Goal: Task Accomplishment & Management: Manage account settings

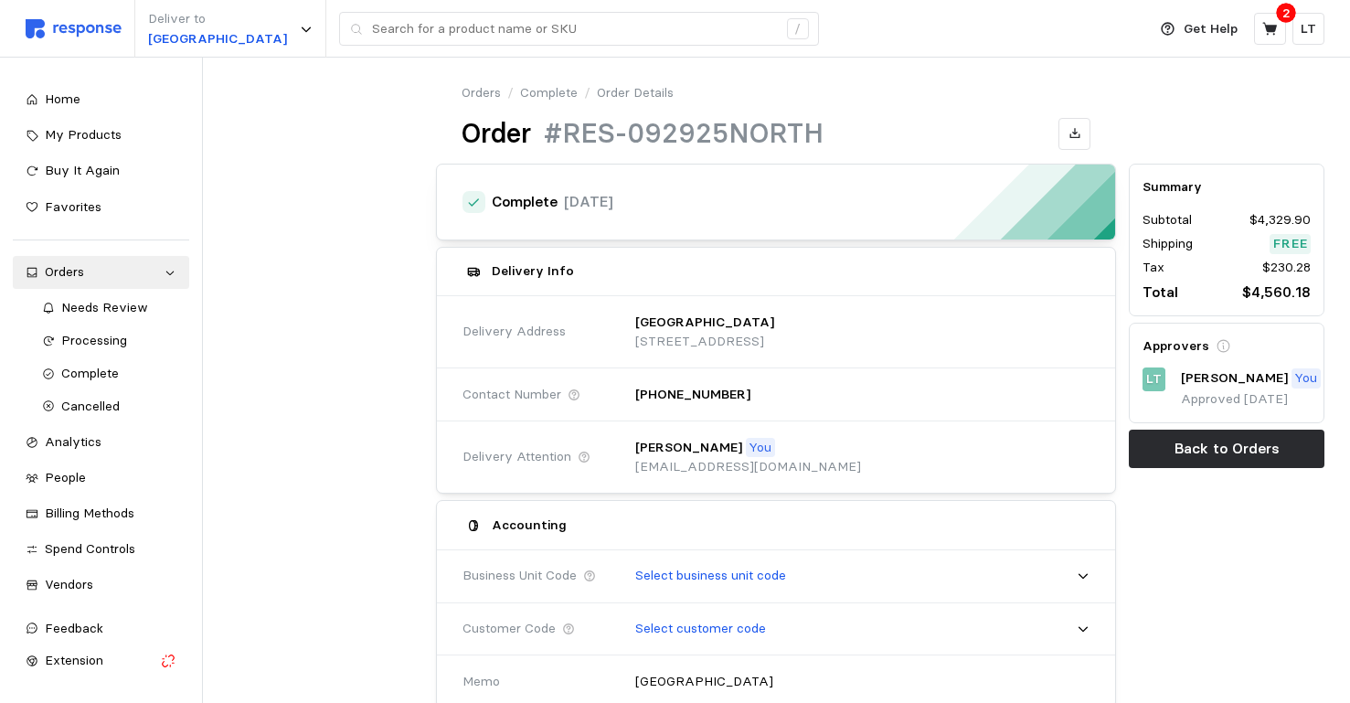
scroll to position [914, 0]
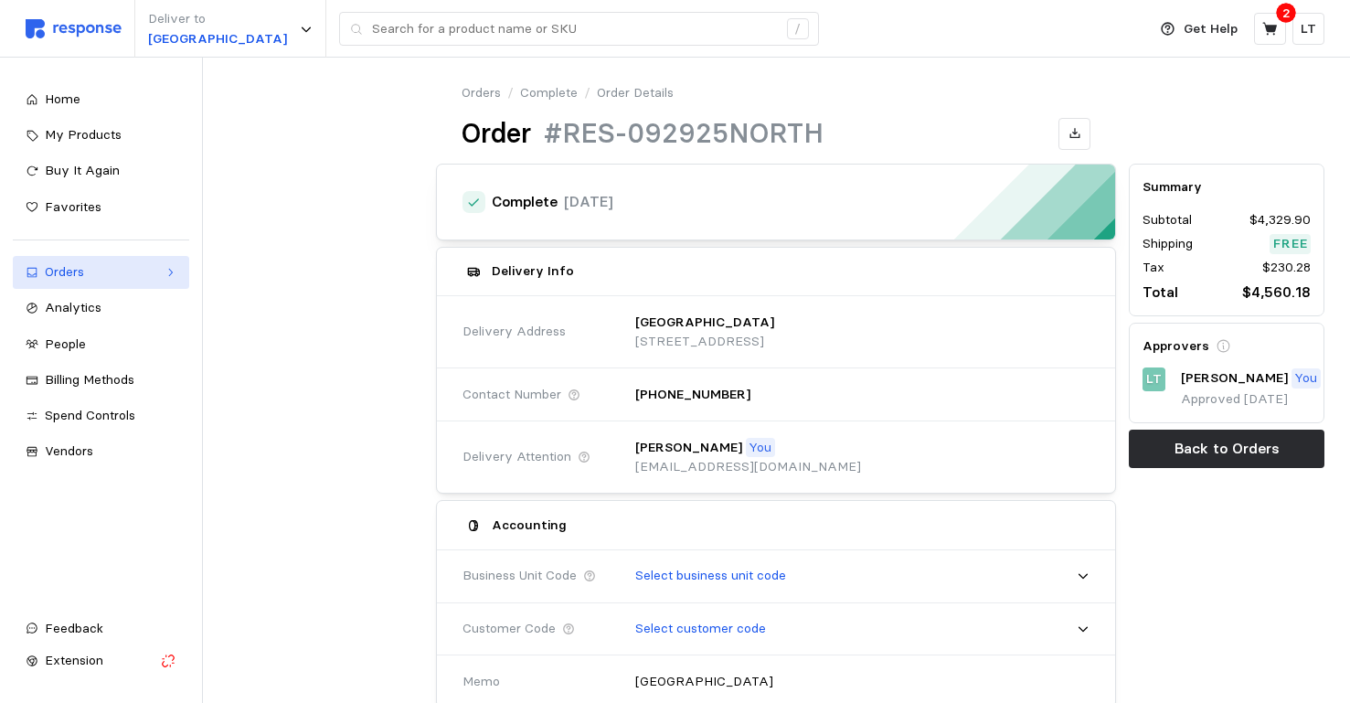
click at [81, 271] on div "Orders" at bounding box center [101, 272] width 112 height 20
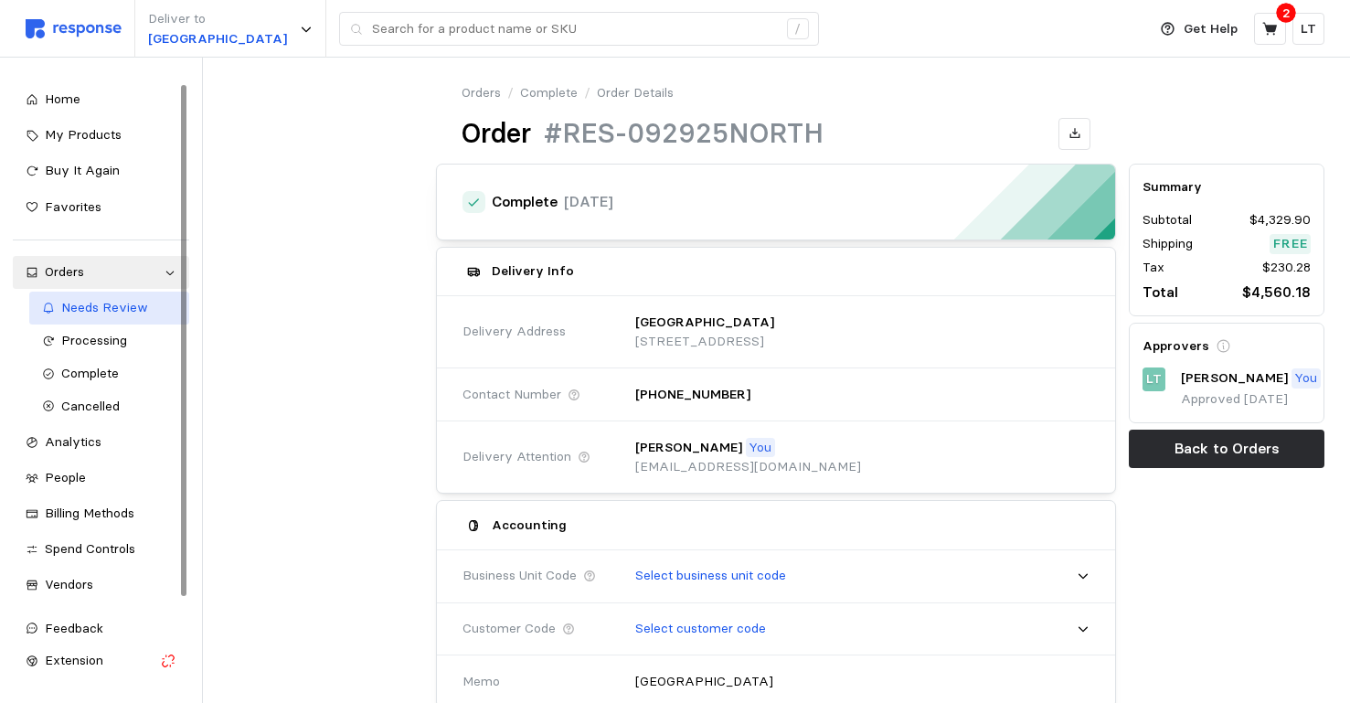
click at [85, 312] on span "Needs Review" at bounding box center [104, 307] width 87 height 16
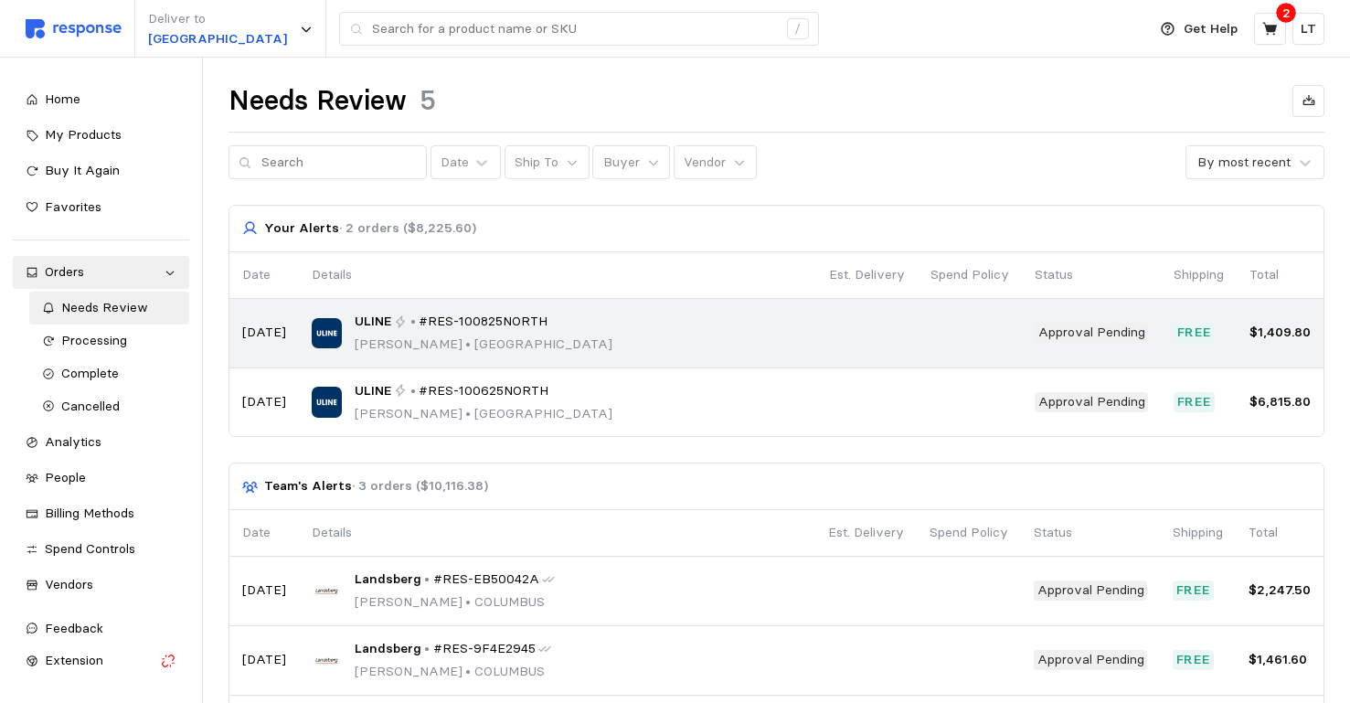
click at [803, 327] on div "ULINE • #RES-100825NORTH Leanne Zellner • NORTHAMPTON" at bounding box center [558, 333] width 492 height 43
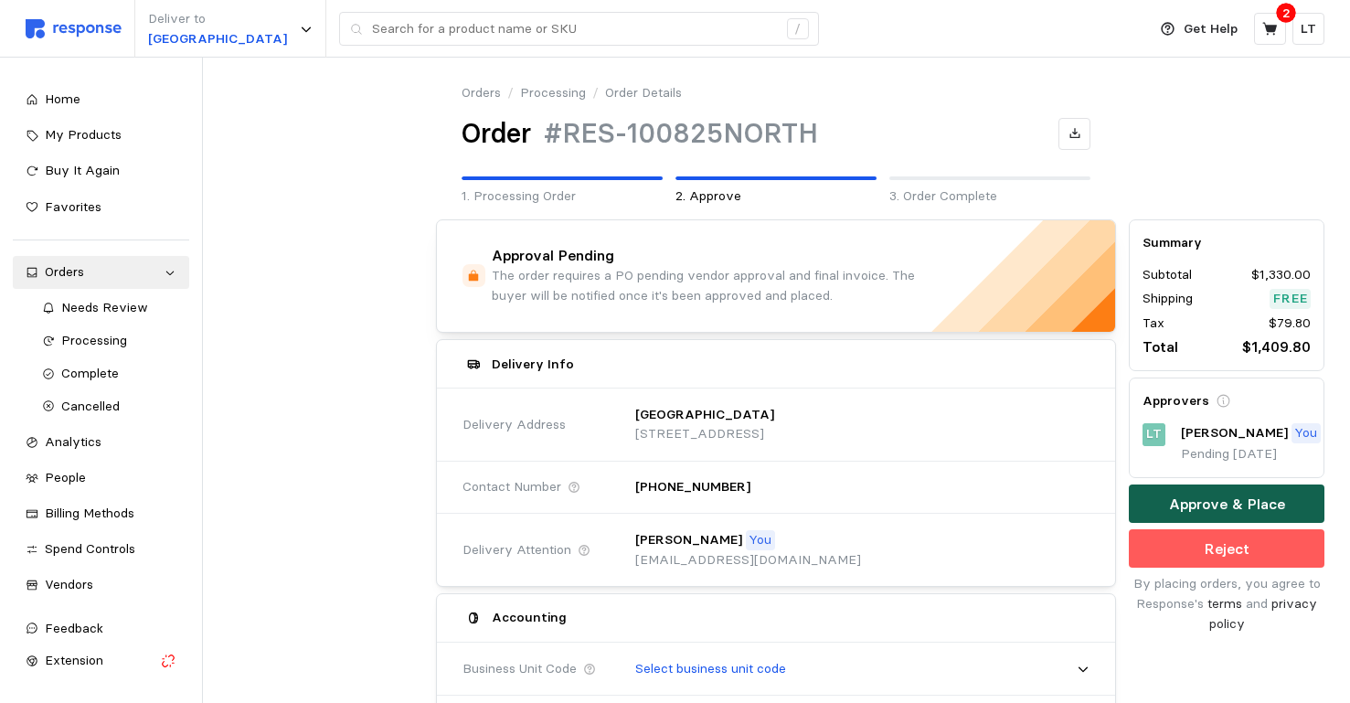
click at [1254, 496] on p "Approve & Place" at bounding box center [1227, 503] width 116 height 23
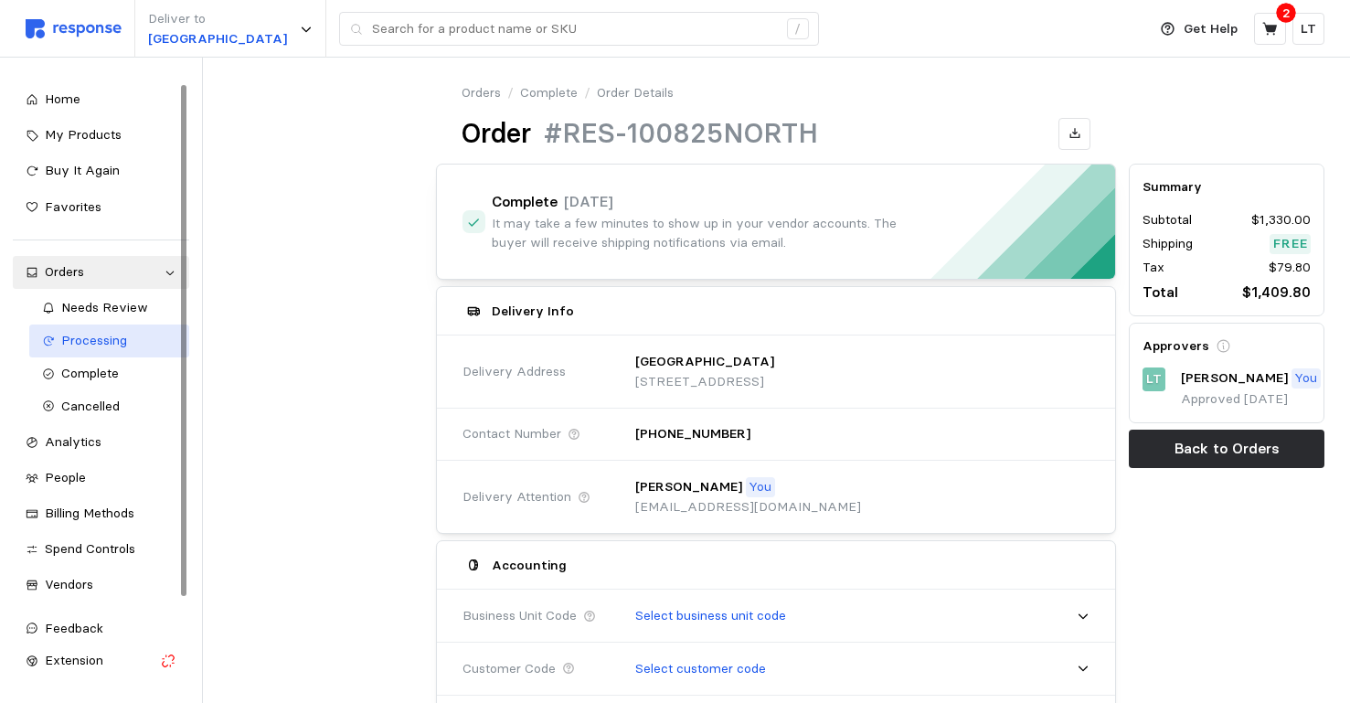
click at [105, 336] on span "Processing" at bounding box center [94, 340] width 66 height 16
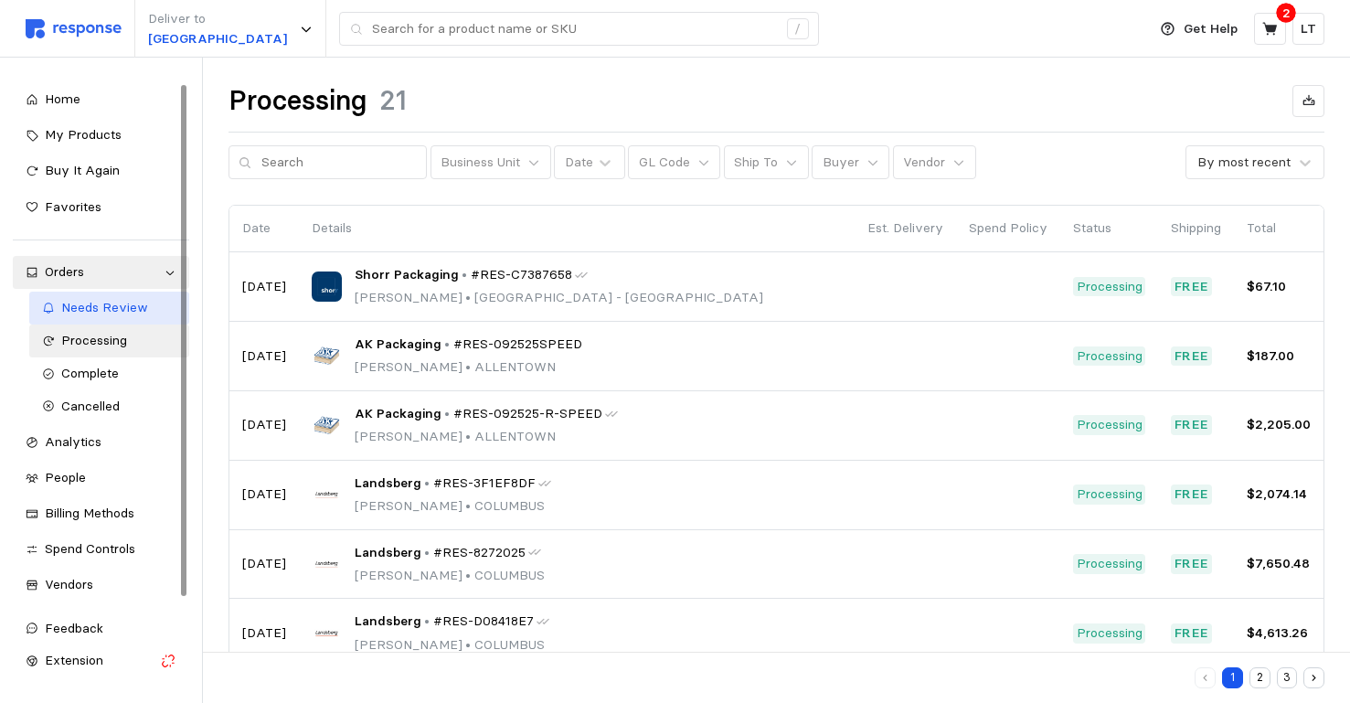
click at [79, 306] on span "Needs Review" at bounding box center [104, 307] width 87 height 16
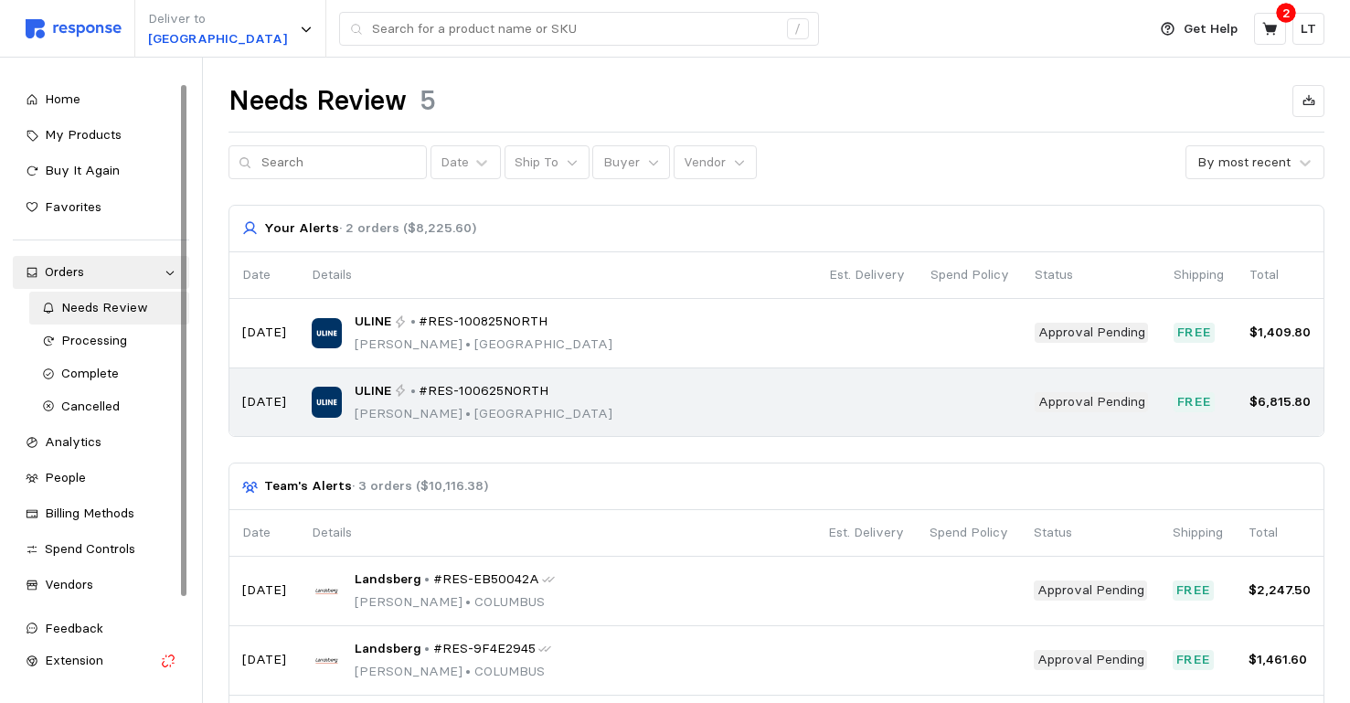
click at [944, 387] on td at bounding box center [969, 402] width 104 height 69
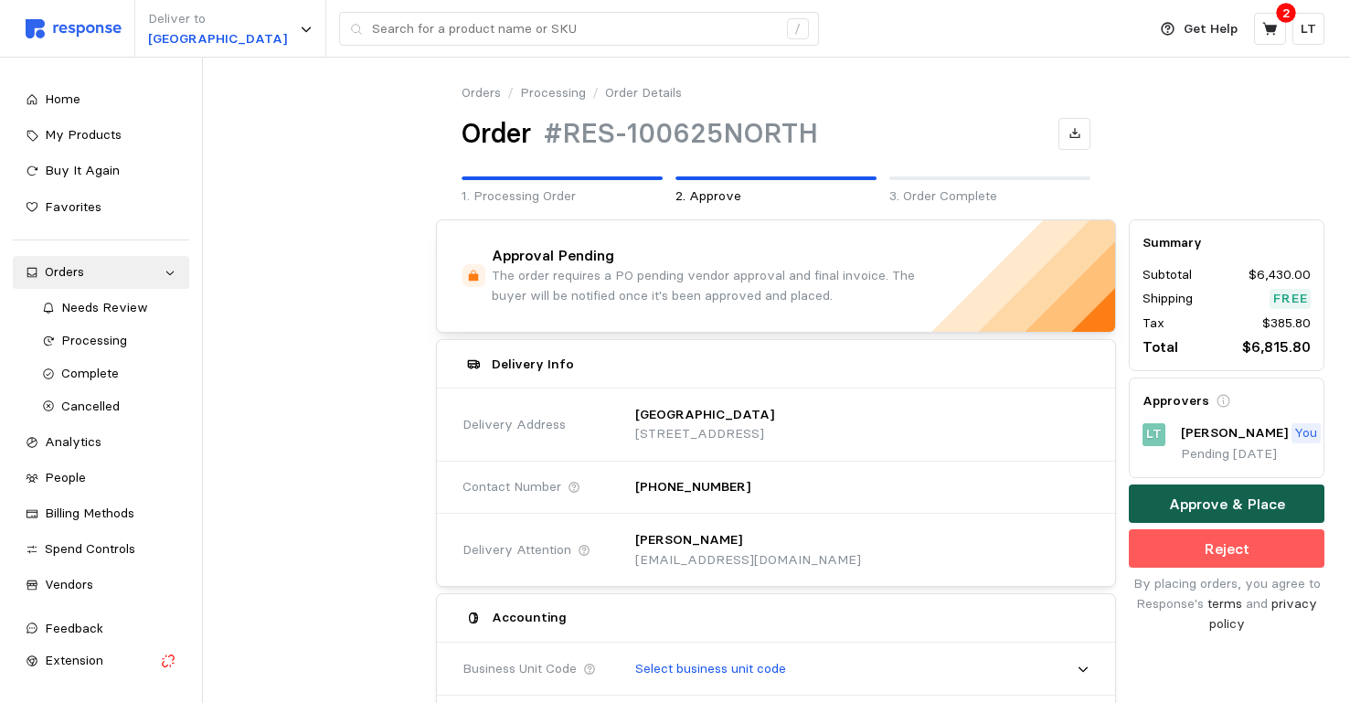
click at [1268, 497] on p "Approve & Place" at bounding box center [1227, 503] width 116 height 23
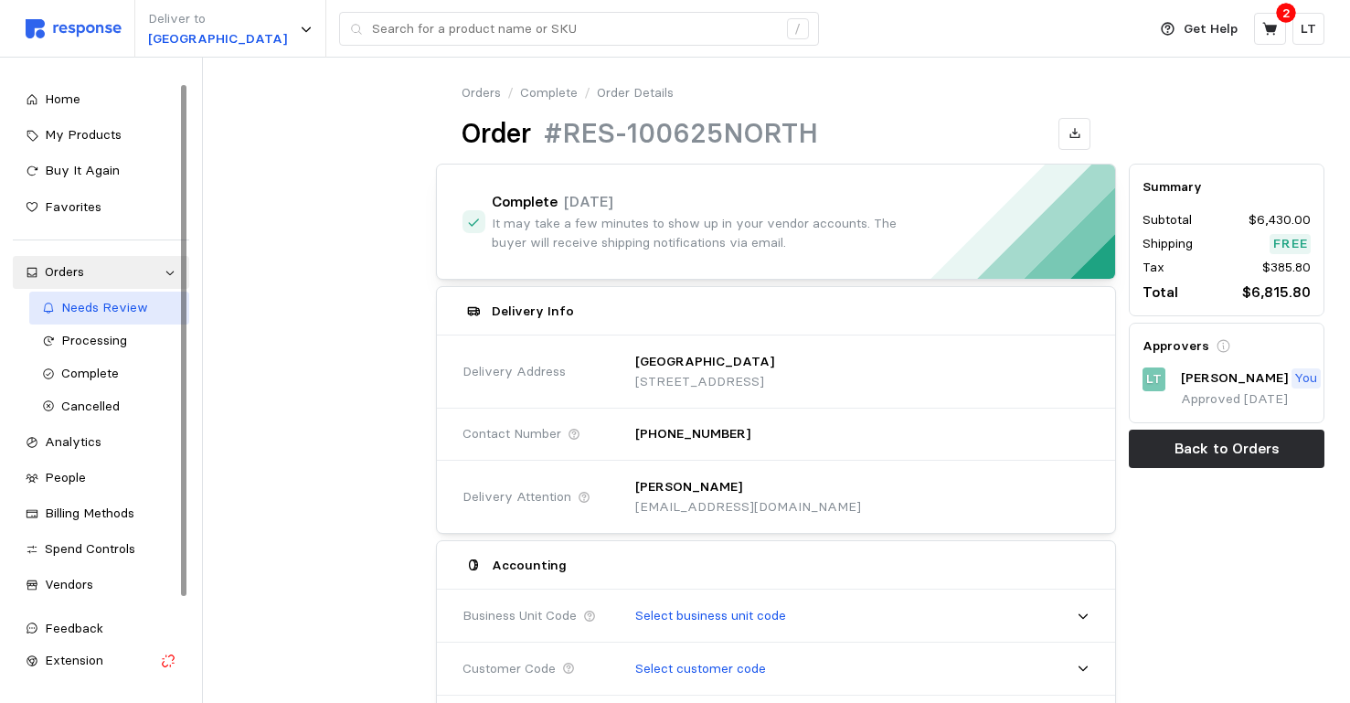
click at [96, 301] on span "Needs Review" at bounding box center [104, 307] width 87 height 16
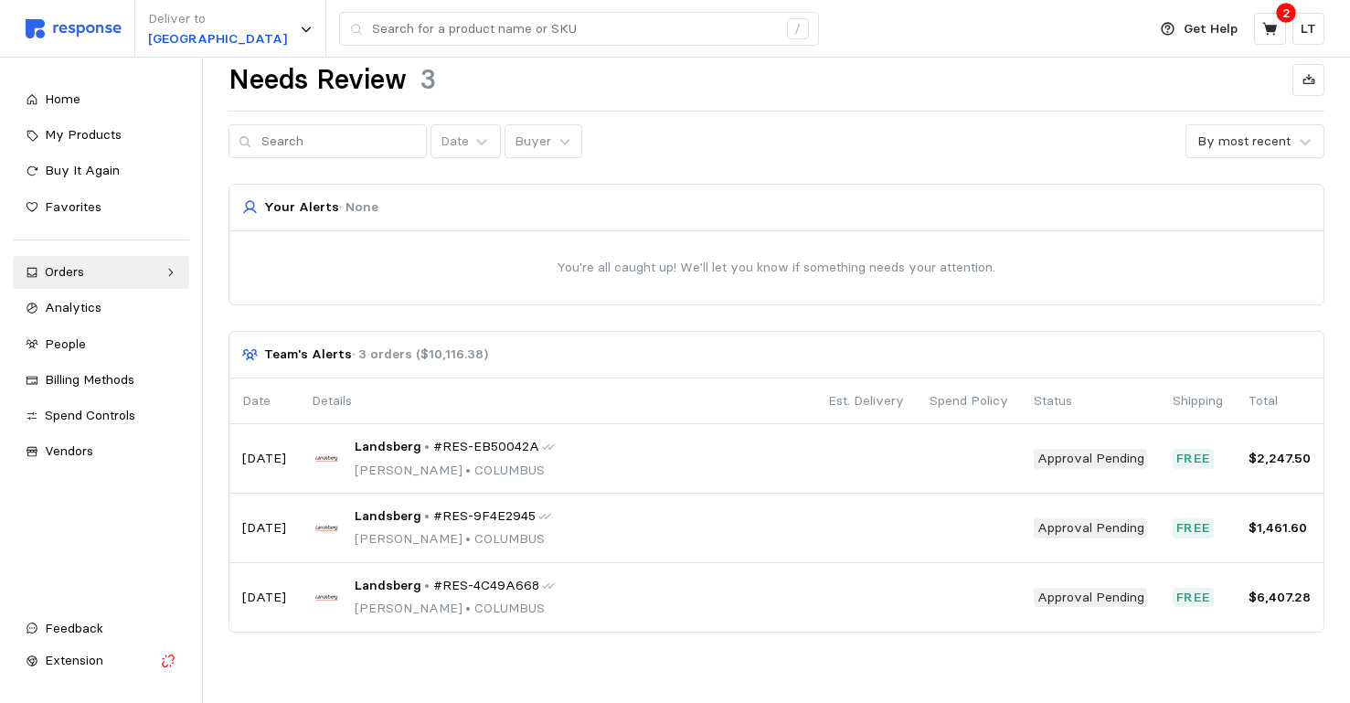
scroll to position [27, 0]
